Goal: Task Accomplishment & Management: Manage account settings

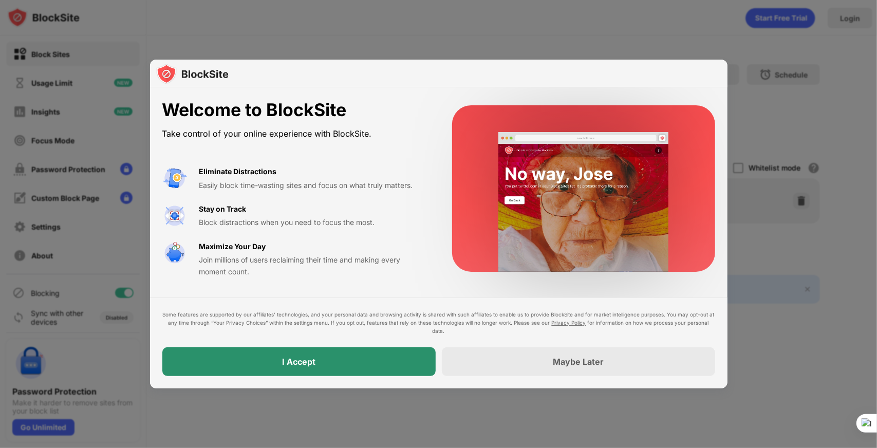
click at [396, 365] on div "I Accept" at bounding box center [298, 361] width 273 height 29
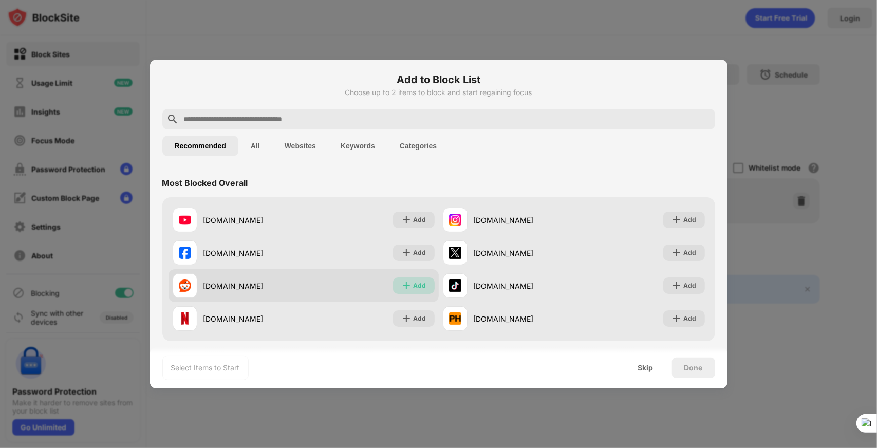
click at [402, 286] on img at bounding box center [406, 286] width 10 height 10
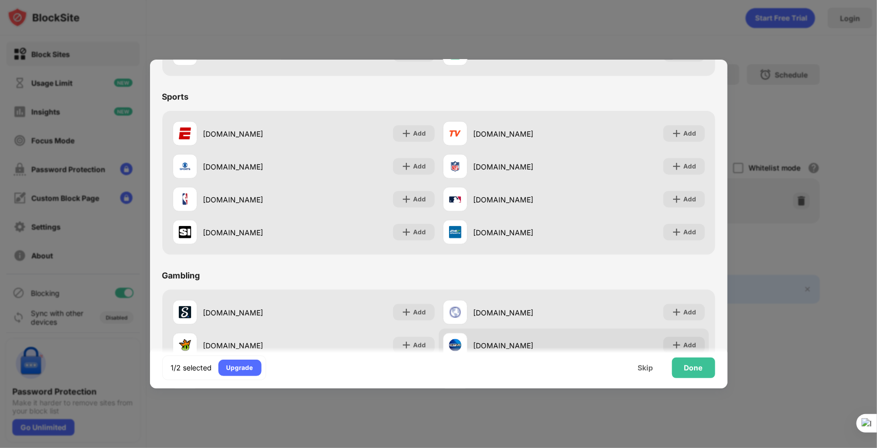
scroll to position [802, 0]
click at [680, 365] on div "Done" at bounding box center [693, 368] width 43 height 21
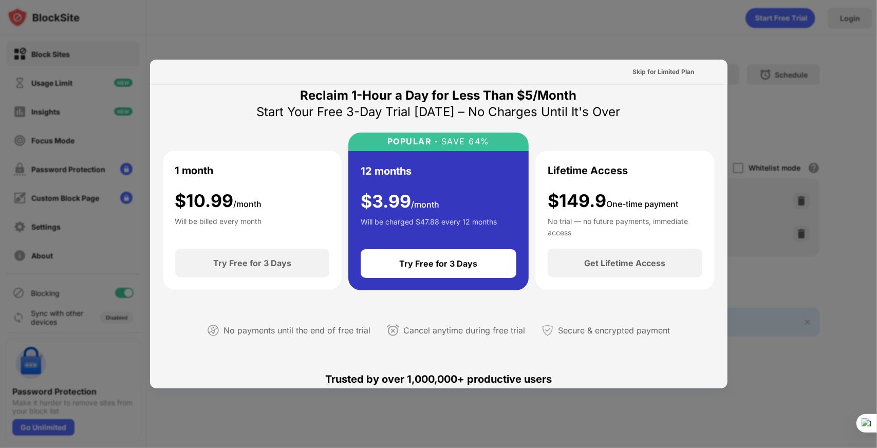
scroll to position [10, 0]
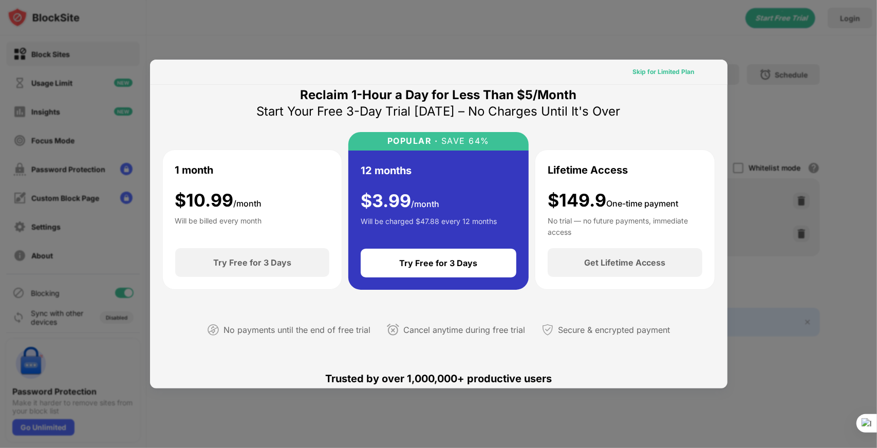
click at [653, 74] on div "Skip for Limited Plan" at bounding box center [664, 72] width 62 height 10
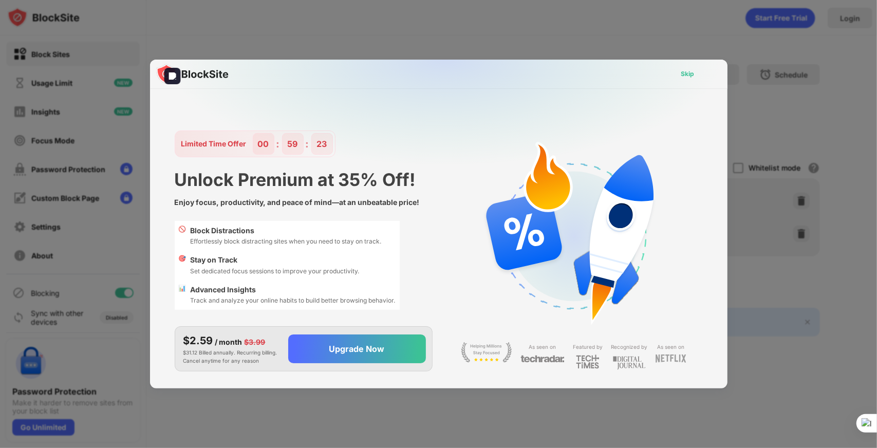
click at [693, 70] on div "Skip" at bounding box center [687, 74] width 13 height 10
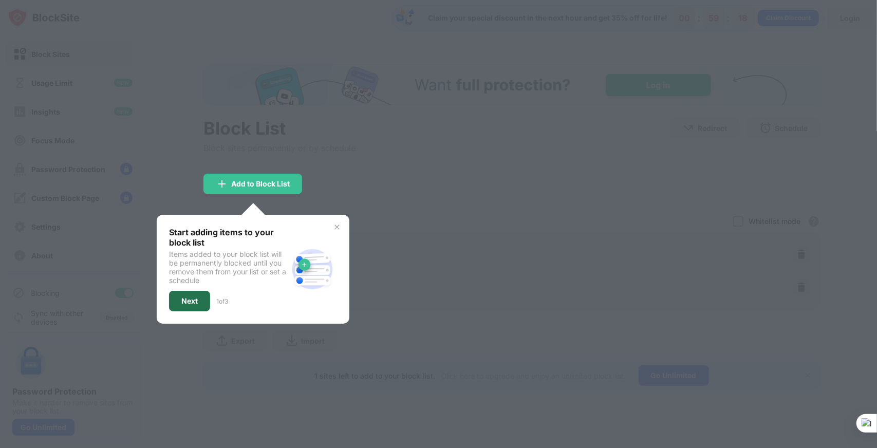
click at [188, 298] on div "Next" at bounding box center [189, 301] width 16 height 8
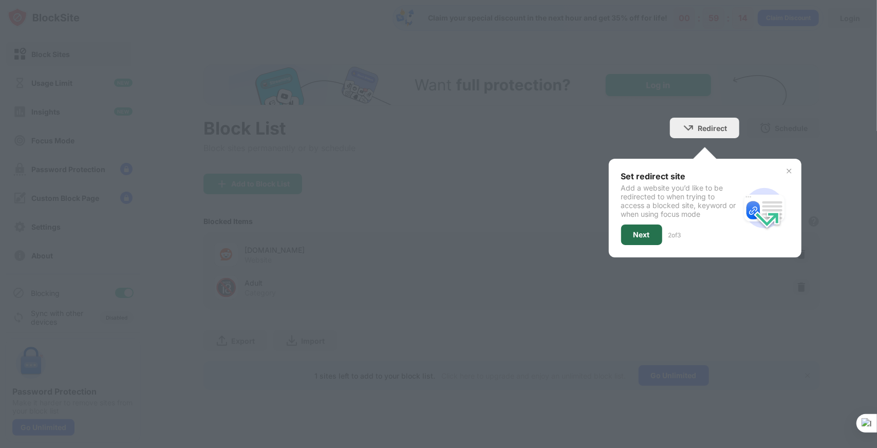
click at [632, 236] on div "Next" at bounding box center [641, 235] width 41 height 21
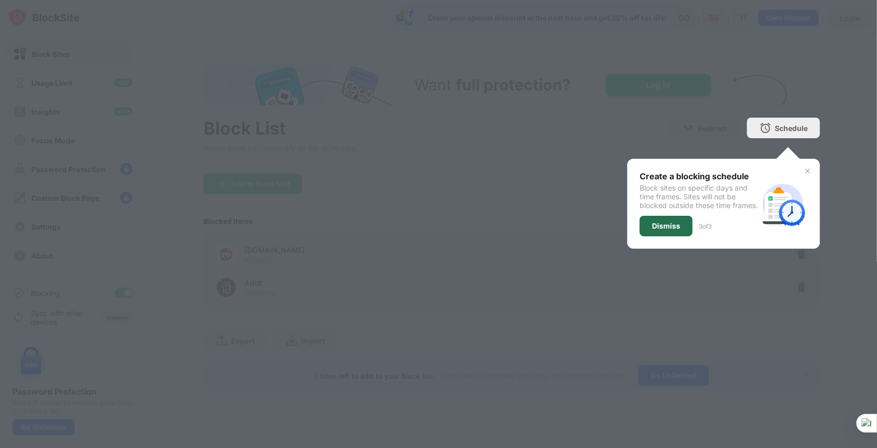
click at [665, 230] on div "Dismiss" at bounding box center [666, 226] width 28 height 8
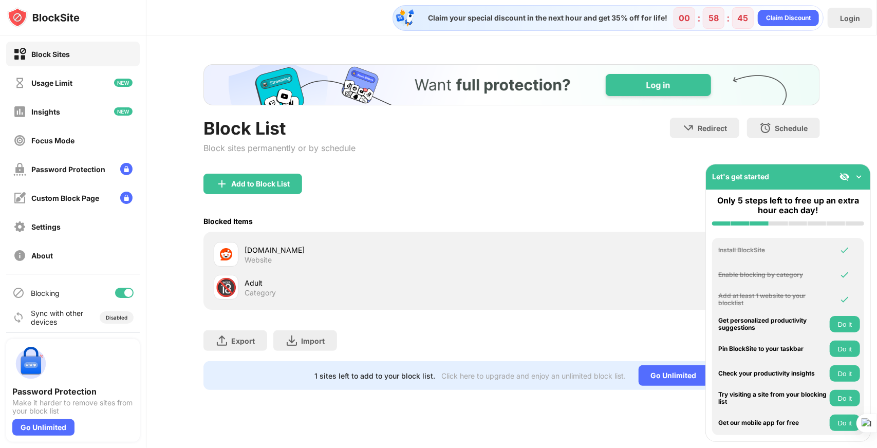
click at [861, 176] on img at bounding box center [859, 177] width 10 height 10
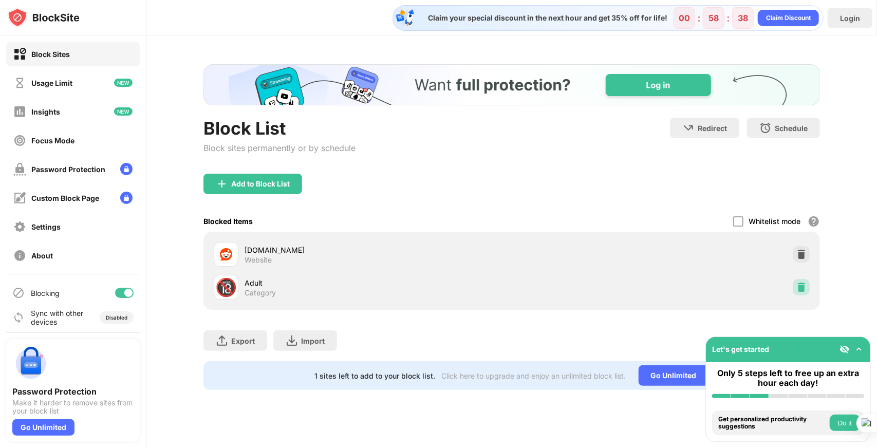
click at [807, 280] on div at bounding box center [801, 287] width 16 height 16
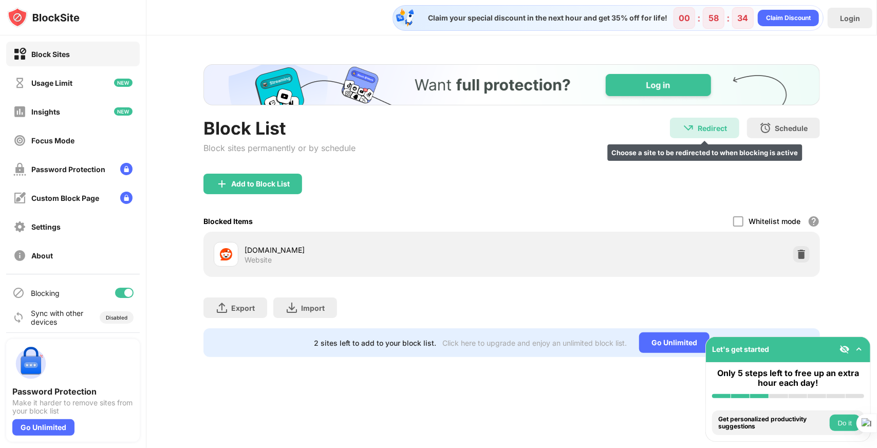
click at [703, 129] on div "Redirect" at bounding box center [712, 128] width 29 height 9
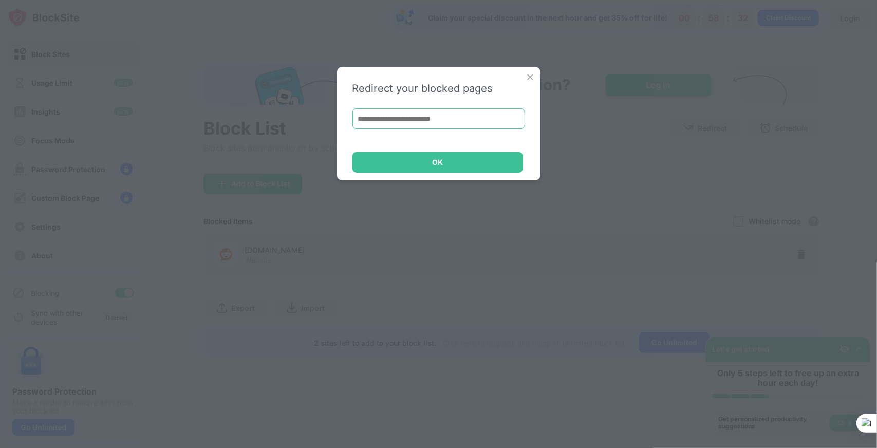
click at [415, 120] on input at bounding box center [439, 118] width 173 height 21
type input "**********"
click at [532, 75] on img at bounding box center [530, 77] width 10 height 10
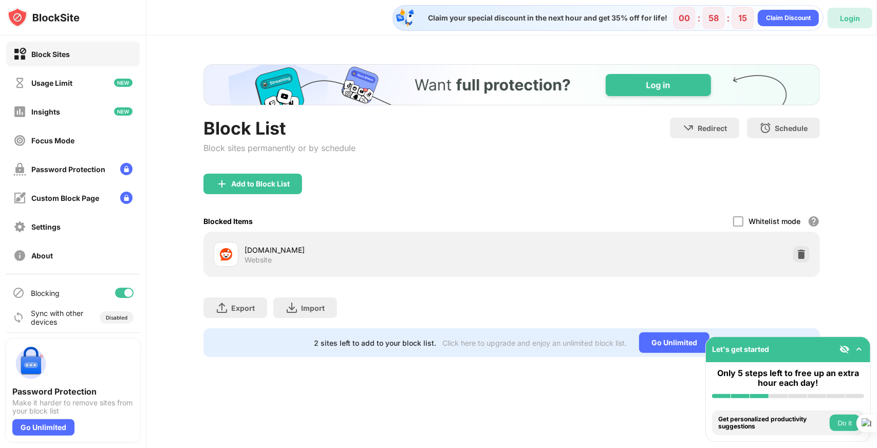
click at [866, 9] on div "Login" at bounding box center [850, 18] width 45 height 21
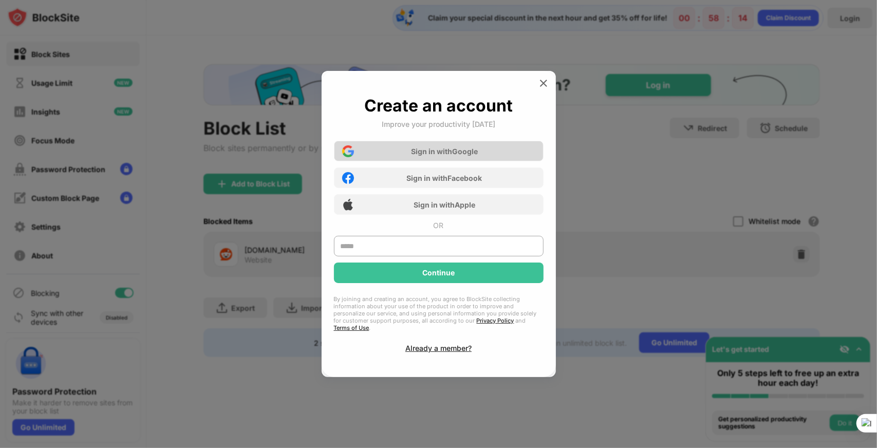
click at [459, 150] on div "Sign in with Google" at bounding box center [439, 151] width 210 height 21
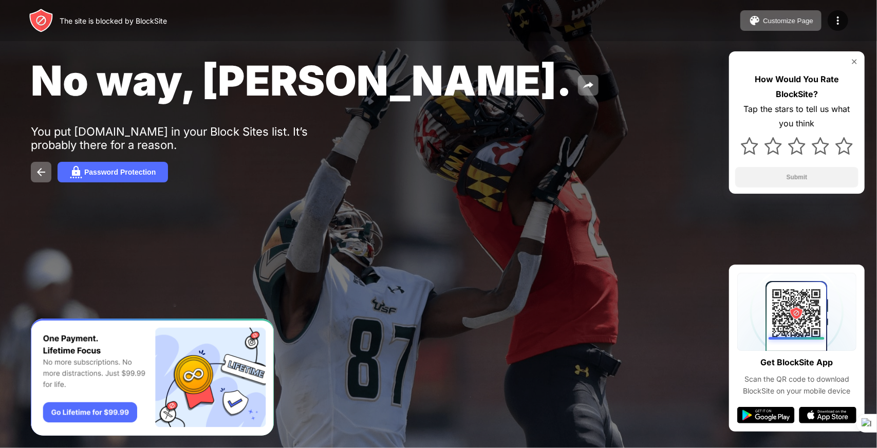
click at [211, 112] on div "No way, [PERSON_NAME]. You put [DOMAIN_NAME] in your Block Sites list. It’s pro…" at bounding box center [438, 119] width 877 height 238
